Goal: Task Accomplishment & Management: Use online tool/utility

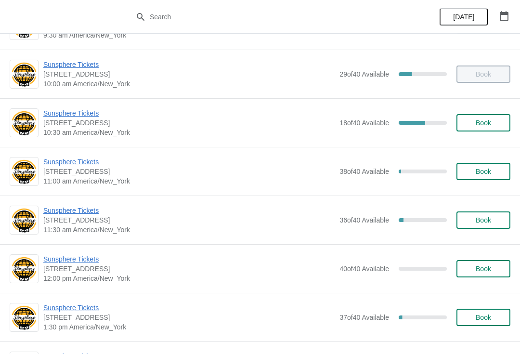
scroll to position [140, 0]
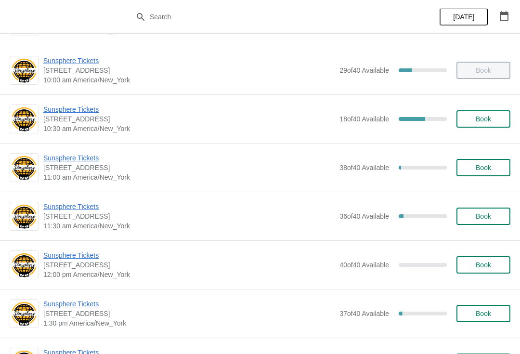
click at [83, 208] on span "Sunsphere Tickets" at bounding box center [188, 207] width 291 height 10
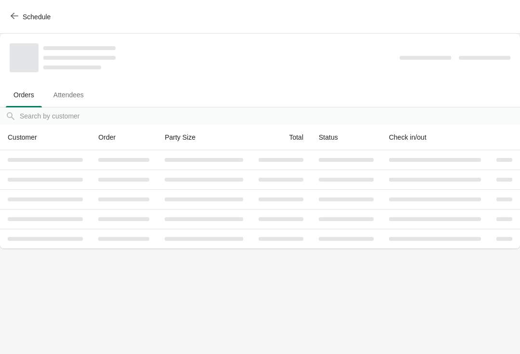
scroll to position [0, 0]
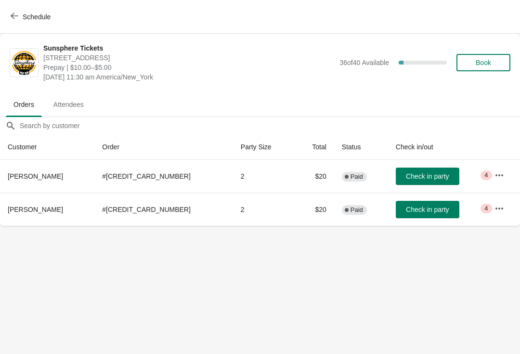
click at [423, 179] on span "Check in party" at bounding box center [427, 176] width 43 height 8
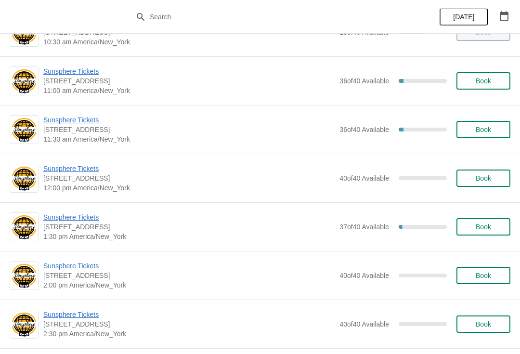
scroll to position [225, 0]
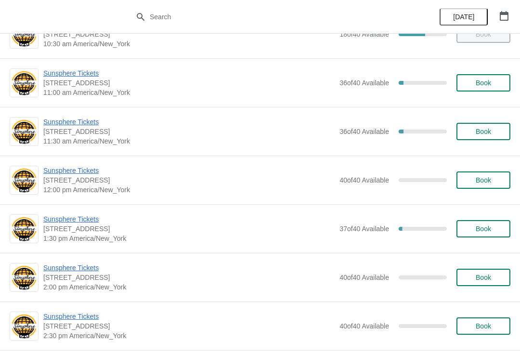
click at [92, 122] on span "Sunsphere Tickets" at bounding box center [188, 122] width 291 height 10
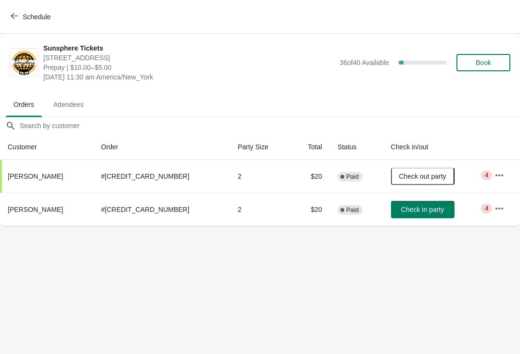
click at [429, 203] on button "Check in party" at bounding box center [423, 209] width 64 height 17
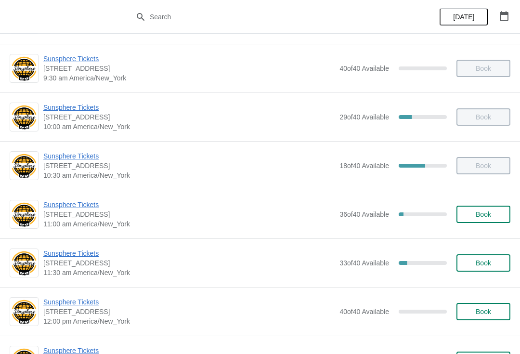
scroll to position [95, 0]
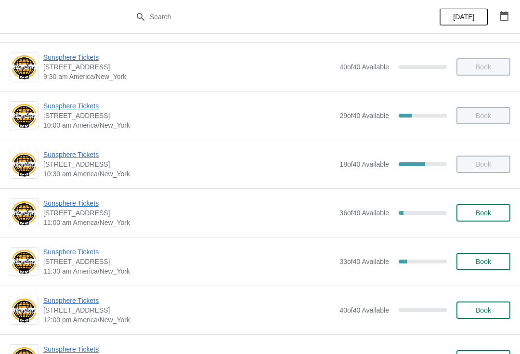
click at [88, 255] on span "Sunsphere Tickets" at bounding box center [188, 252] width 291 height 10
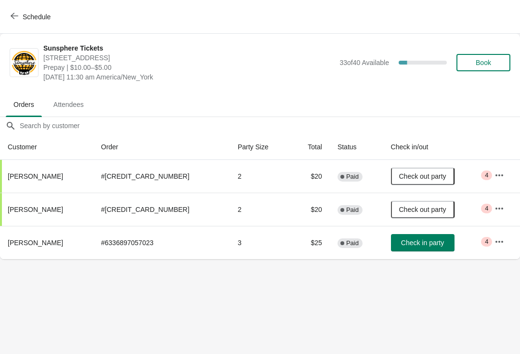
click at [424, 240] on span "Check in party" at bounding box center [422, 243] width 43 height 8
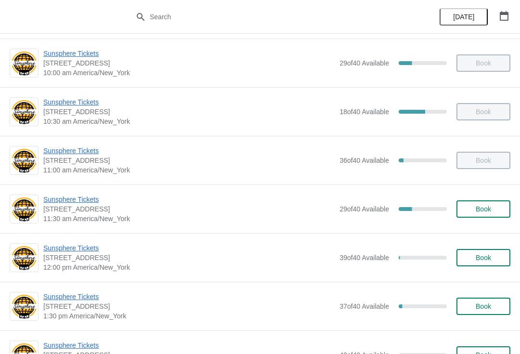
scroll to position [154, 0]
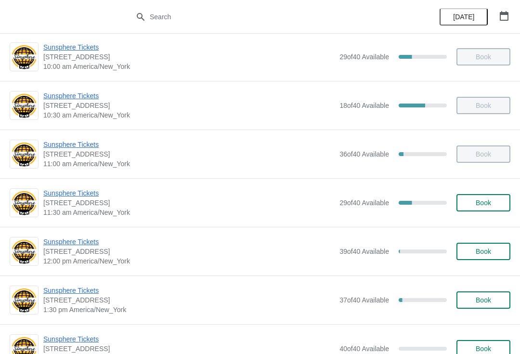
click at [85, 246] on span "Sunsphere Tickets" at bounding box center [188, 242] width 291 height 10
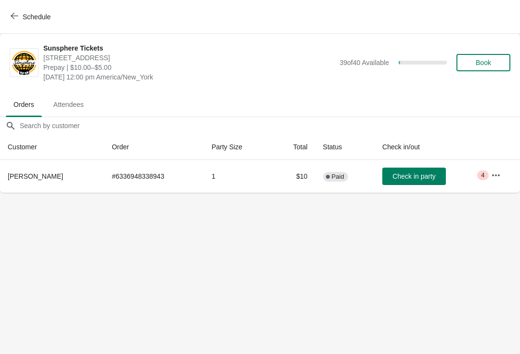
click at [429, 178] on span "Check in party" at bounding box center [413, 176] width 43 height 8
